Goal: Contribute content

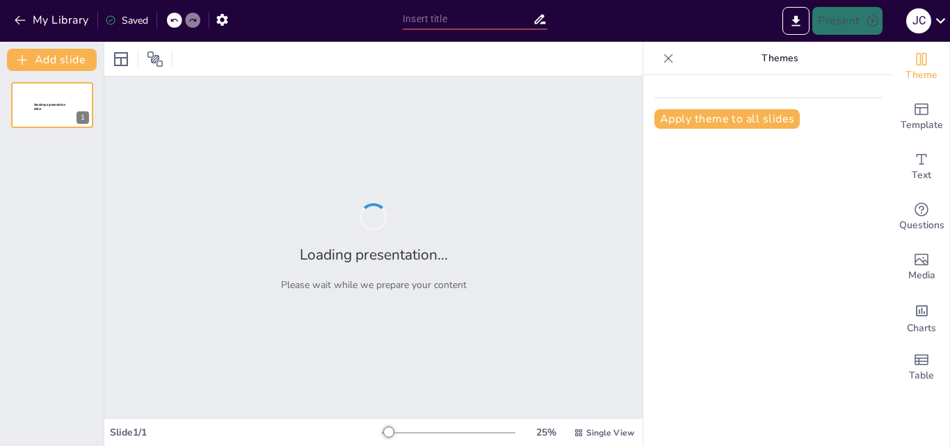
type input "Fundamentos Epistemológicos de la Psicología Positiva"
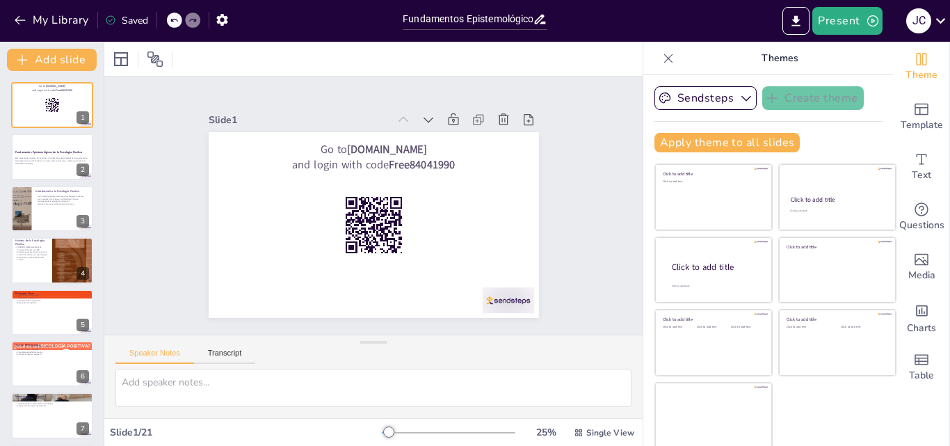
click at [661, 51] on icon at bounding box center [668, 58] width 14 height 14
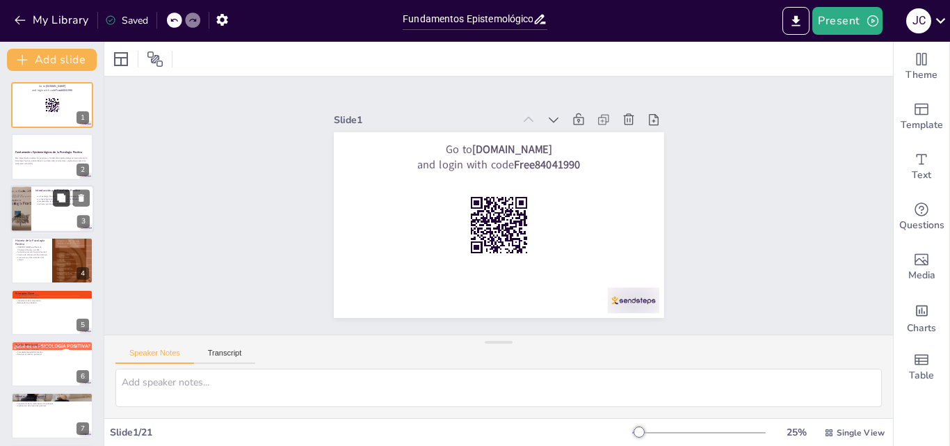
checkbox input "true"
click at [61, 201] on icon at bounding box center [61, 197] width 8 height 8
type textarea "La Psicología Positiva se centra en el bienestar humano, buscando entender las …"
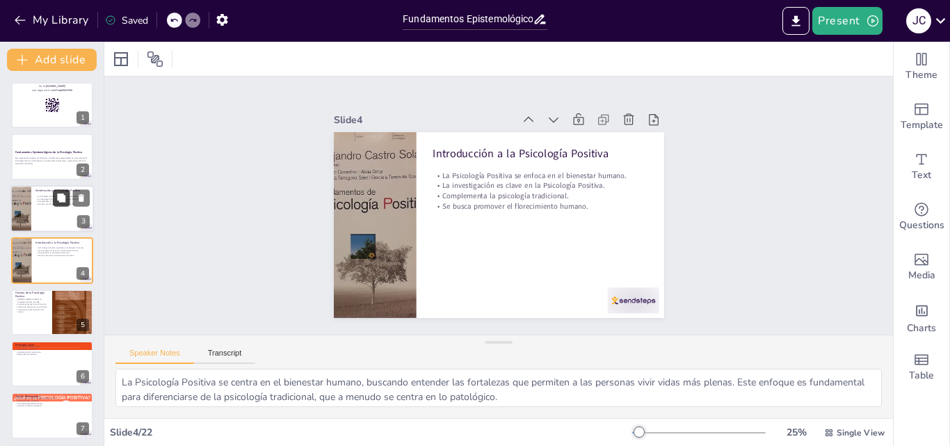
scroll to position [2, 0]
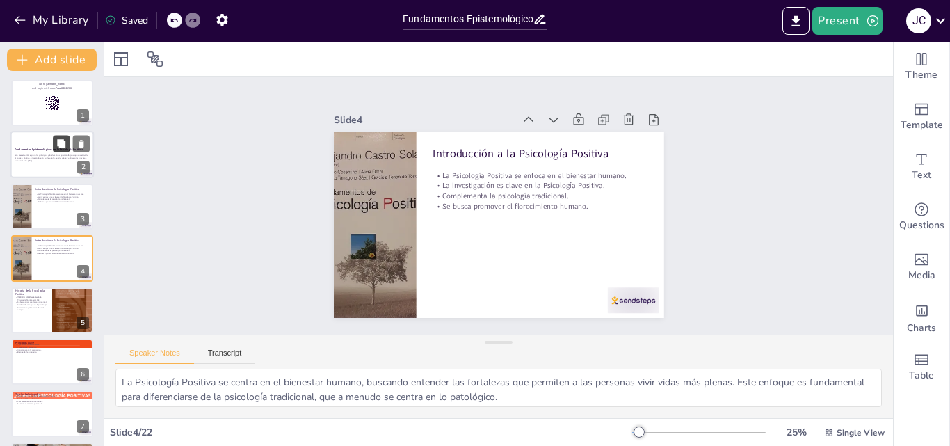
checkbox input "true"
click at [56, 150] on button at bounding box center [61, 144] width 17 height 17
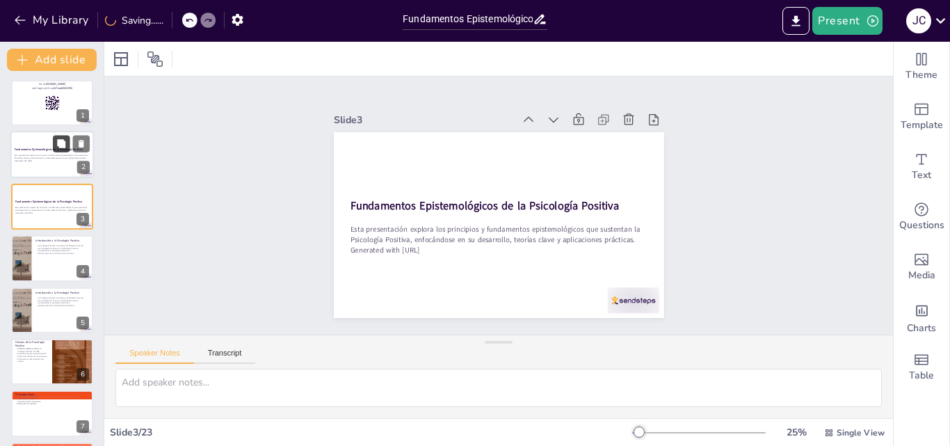
scroll to position [0, 0]
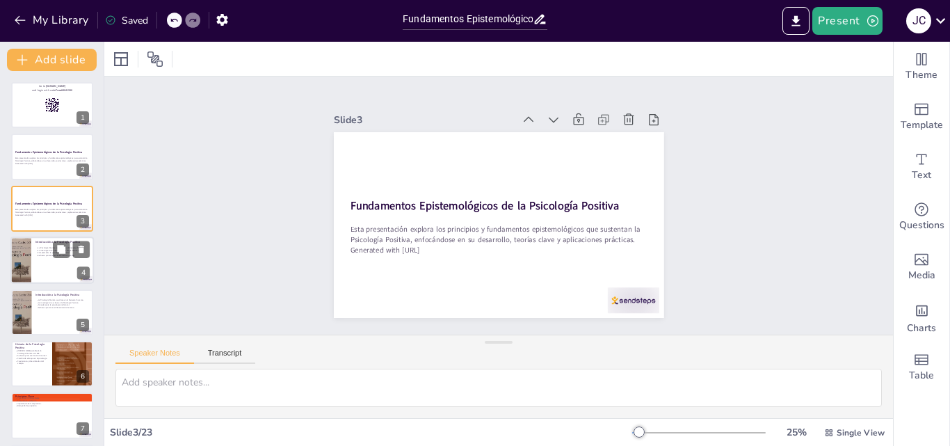
checkbox input "true"
click at [38, 271] on div at bounding box center [51, 259] width 83 height 47
type textarea "La Psicología Positiva se centra en el bienestar humano, buscando entender las …"
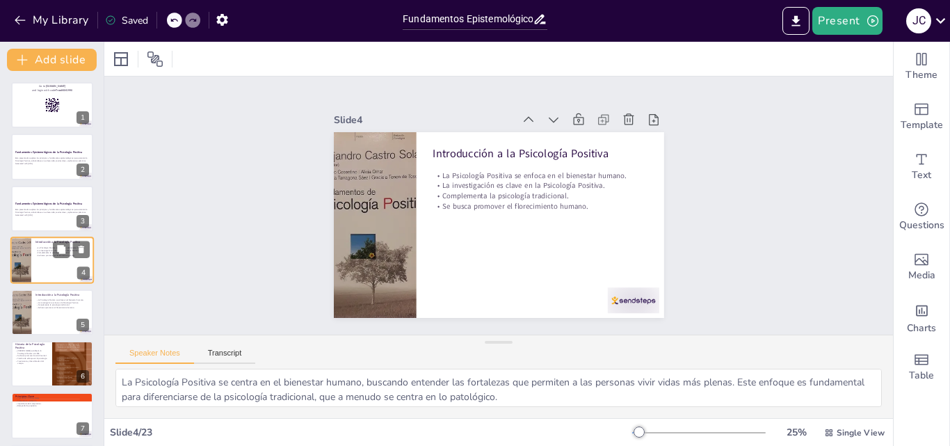
scroll to position [2, 0]
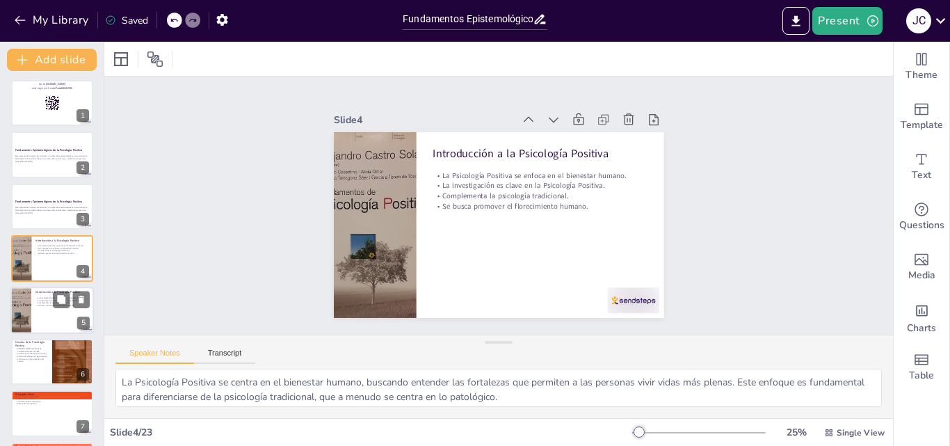
click at [62, 317] on div at bounding box center [51, 310] width 83 height 47
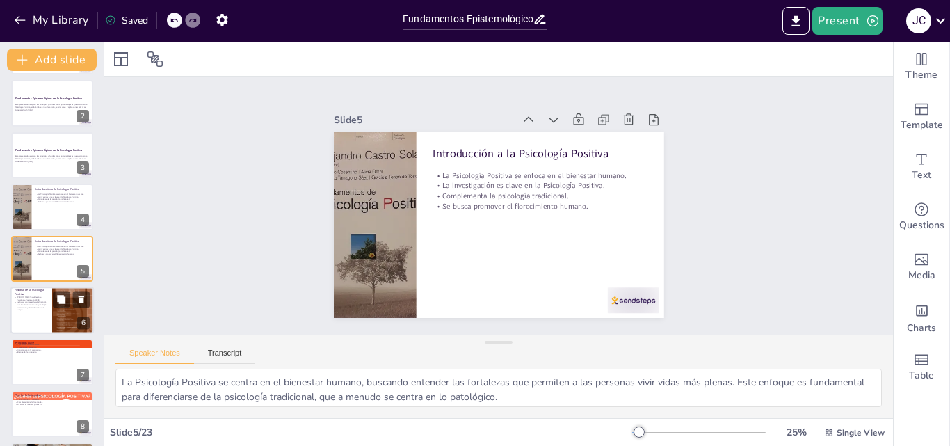
checkbox input "true"
click at [23, 315] on div at bounding box center [51, 310] width 83 height 47
type textarea "[PERSON_NAME] es una figura clave en la Psicología Positiva, estableciendo form…"
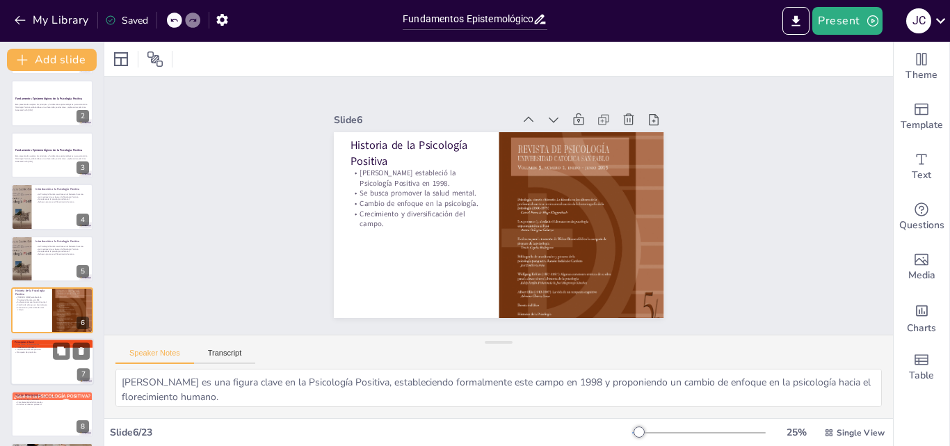
scroll to position [106, 0]
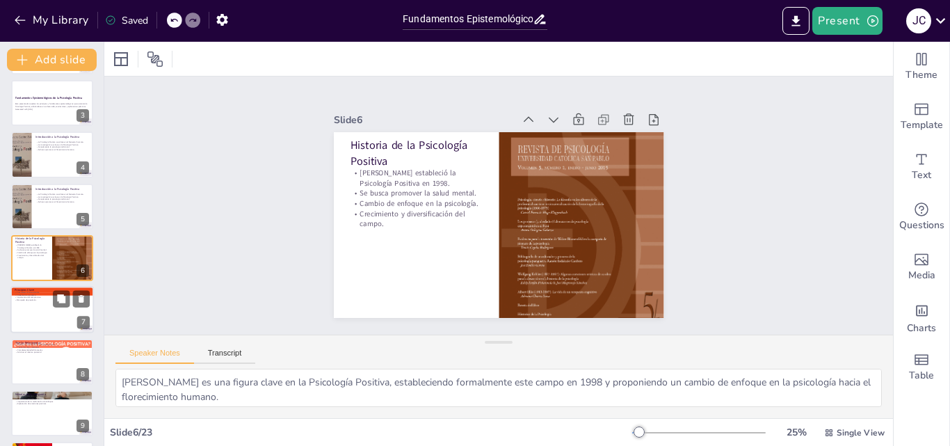
checkbox input "true"
click at [40, 321] on div at bounding box center [52, 310] width 82 height 46
type textarea "Los tres pilares fundamentales de la Psicología Positiva son esenciales para co…"
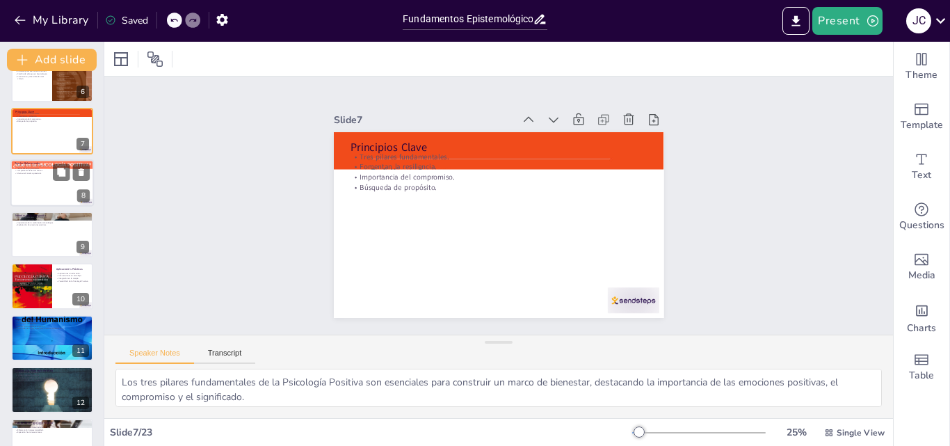
scroll to position [296, 0]
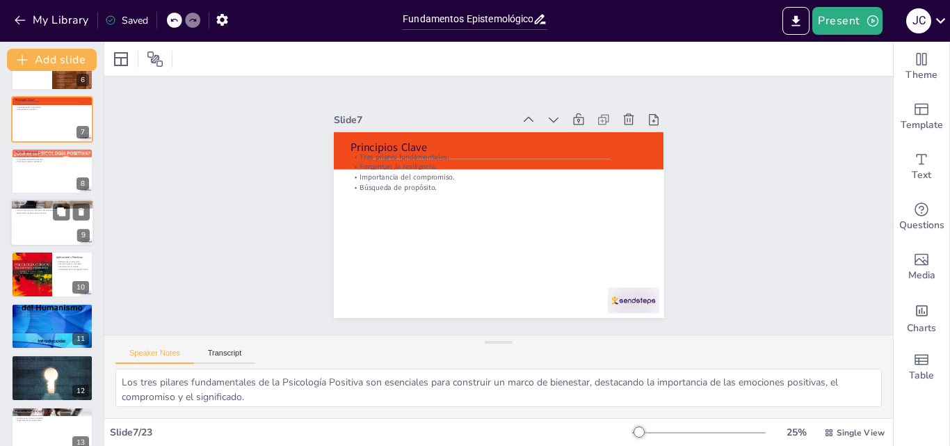
checkbox input "true"
click at [28, 234] on div at bounding box center [51, 222] width 83 height 47
type textarea "La combinación de métodos cualitativos y cuantitativos es crucial en la investi…"
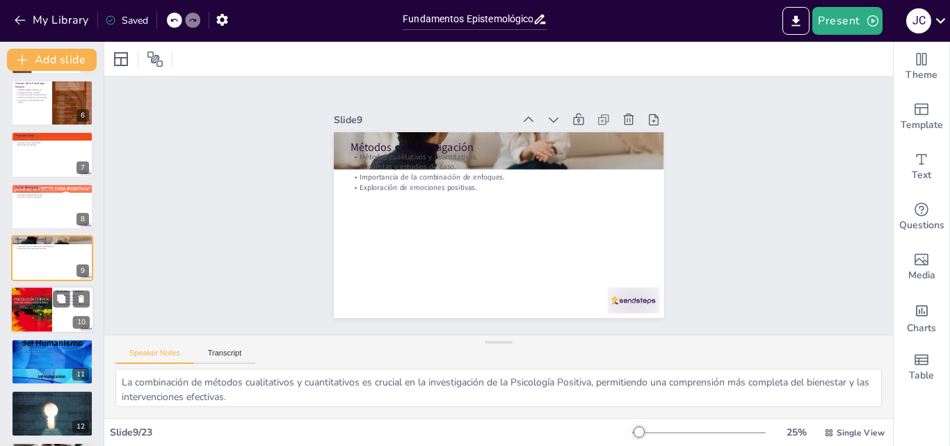
checkbox input "true"
click at [67, 324] on div at bounding box center [51, 310] width 83 height 47
type textarea "La implementación de la Psicología Positiva en la educación puede transformar e…"
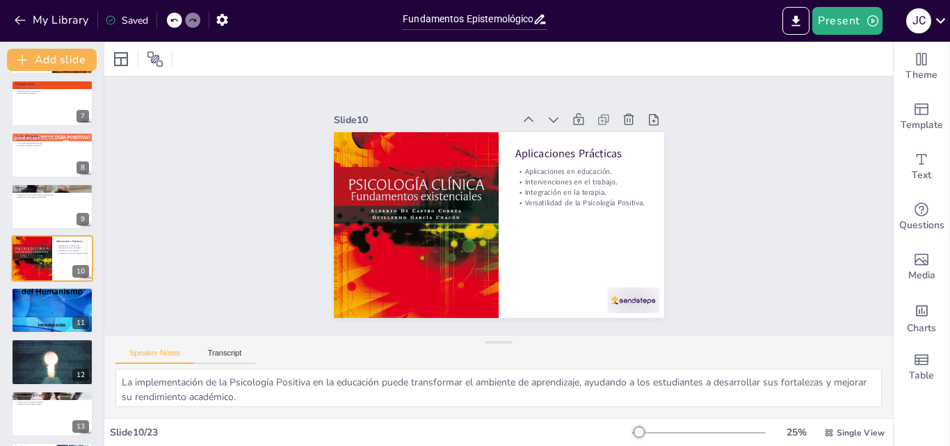
checkbox input "true"
